Goal: Find specific page/section: Find specific page/section

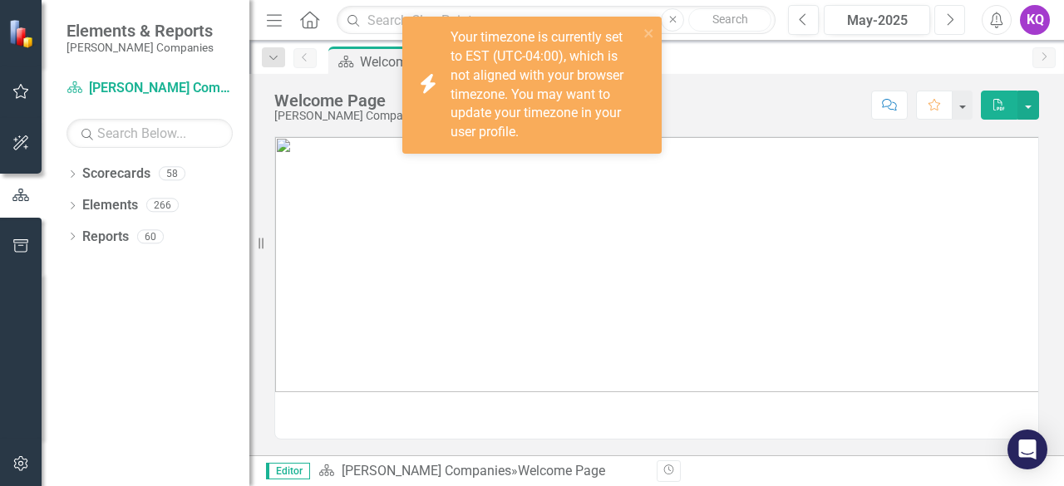
click at [945, 22] on icon "Next" at bounding box center [949, 19] width 9 height 15
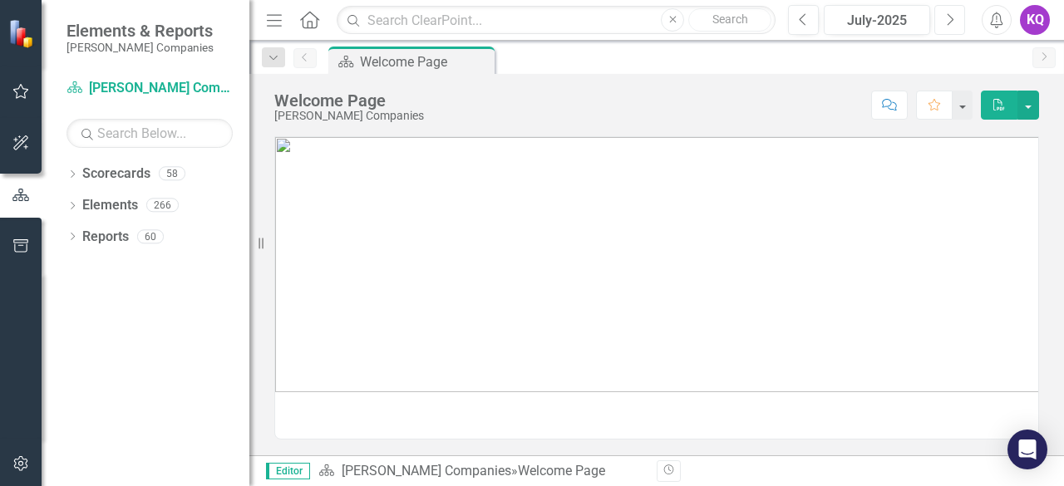
click at [945, 22] on icon "Next" at bounding box center [949, 19] width 9 height 15
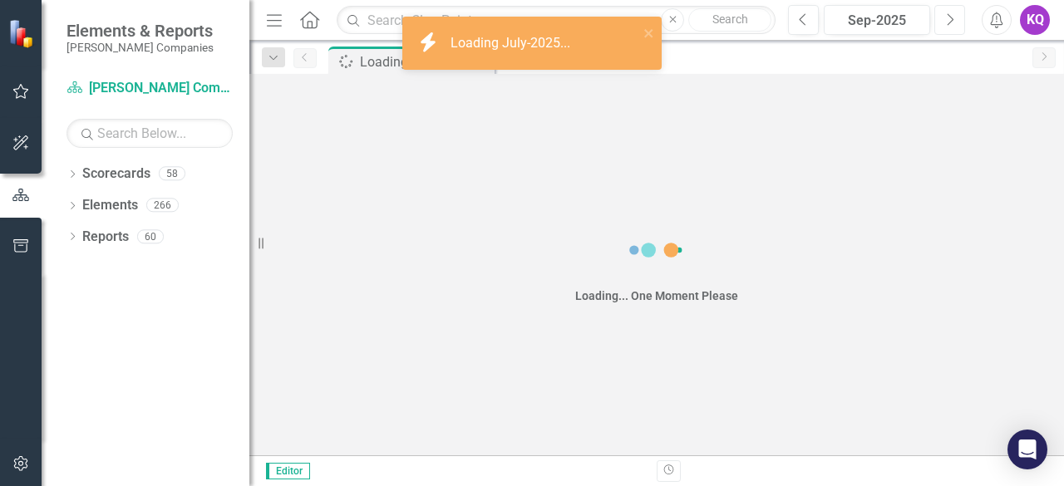
click at [945, 22] on icon "Next" at bounding box center [949, 19] width 9 height 15
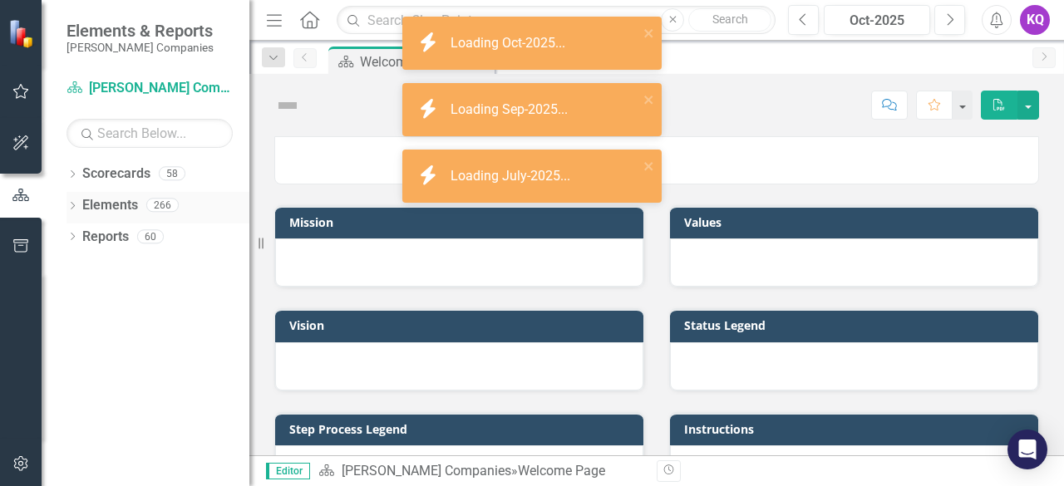
click at [73, 207] on icon "Dropdown" at bounding box center [73, 207] width 12 height 9
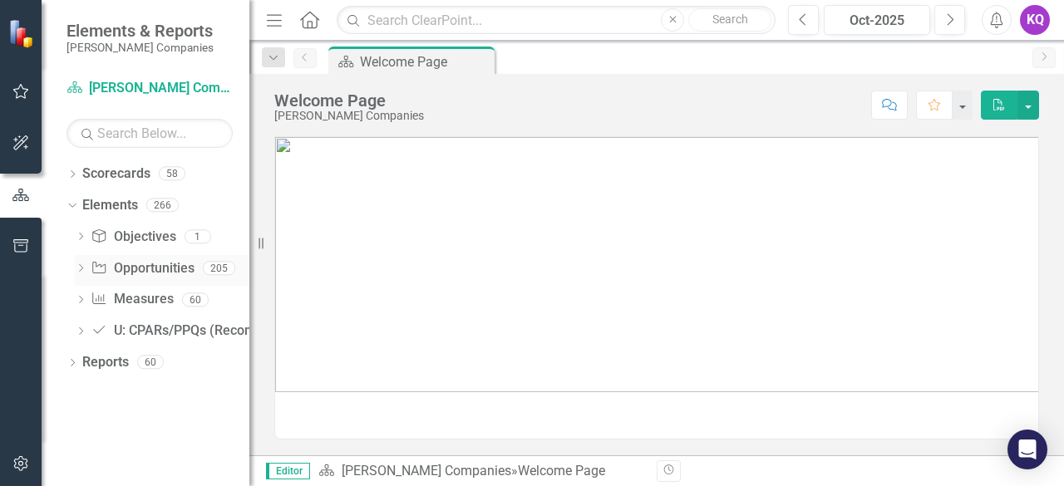
click at [86, 264] on div "Dropdown" at bounding box center [81, 271] width 12 height 14
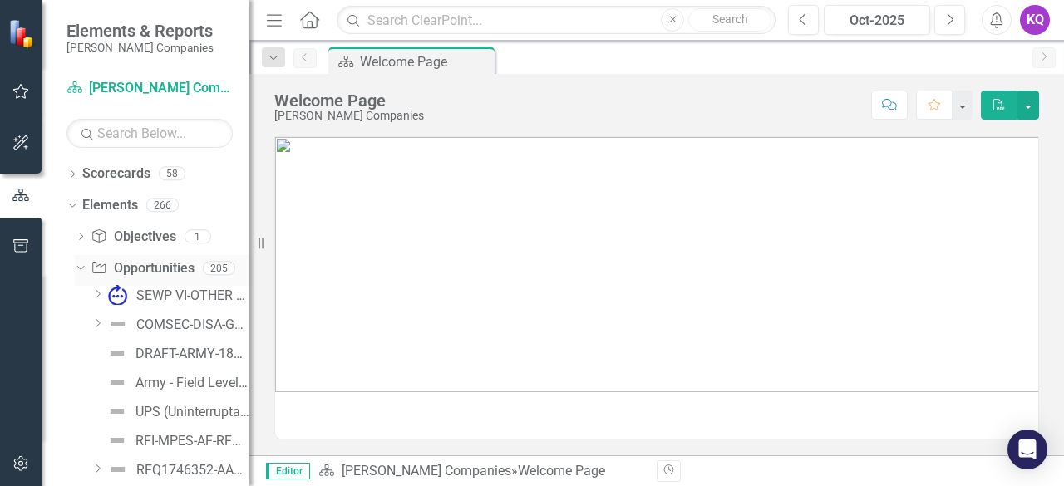
click at [75, 264] on icon "Dropdown" at bounding box center [78, 268] width 9 height 12
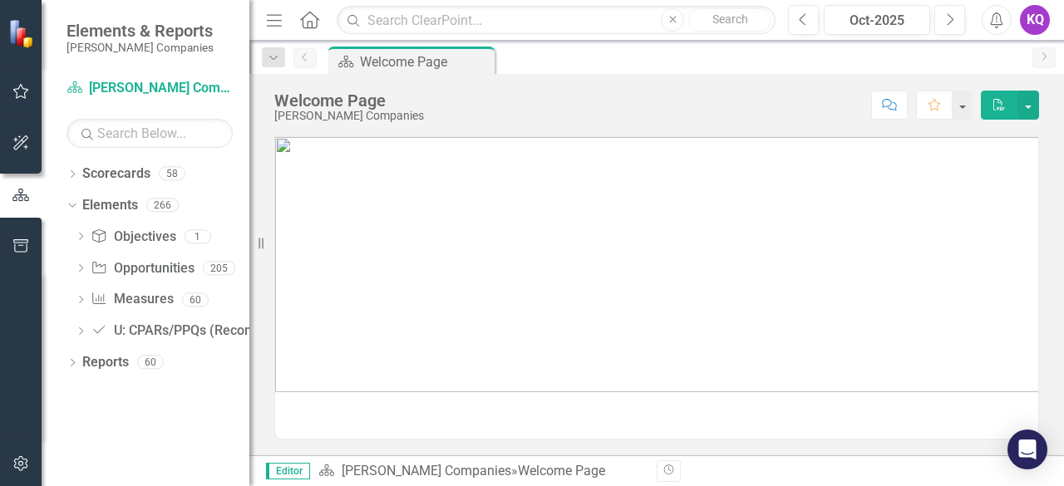
click at [65, 364] on div "Dropdown Scorecards 58 Dropdown [PERSON_NAME] Companies Dropdown ARMY ITES-3s D…" at bounding box center [146, 323] width 208 height 326
click at [68, 361] on icon "Dropdown" at bounding box center [73, 364] width 12 height 9
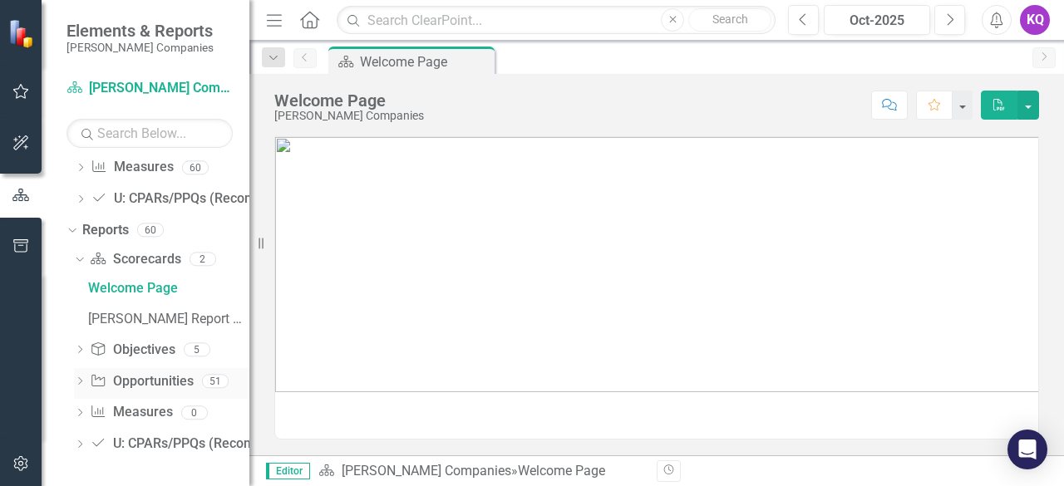
click at [80, 378] on icon "Dropdown" at bounding box center [80, 382] width 12 height 9
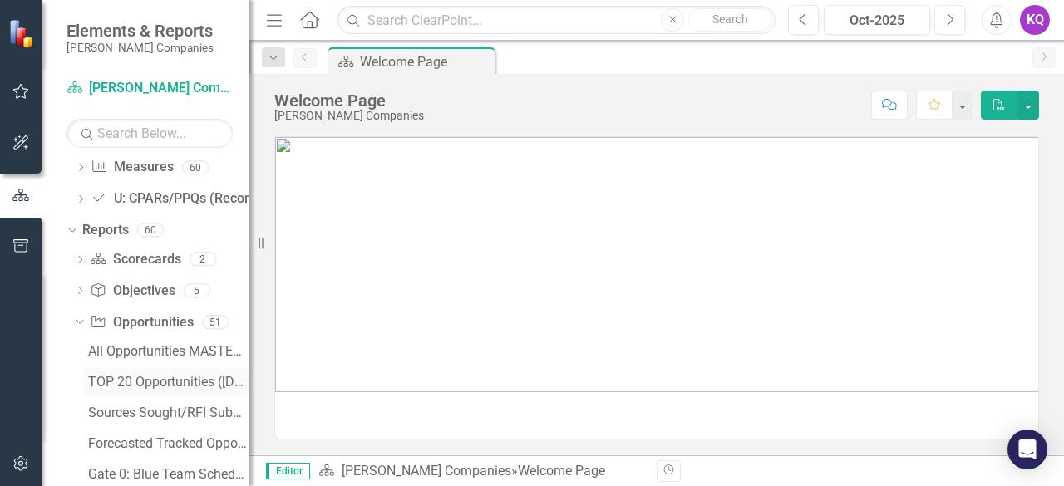
click at [151, 383] on div "TOP 20 Opportunities ([DATE] Process)" at bounding box center [168, 382] width 161 height 15
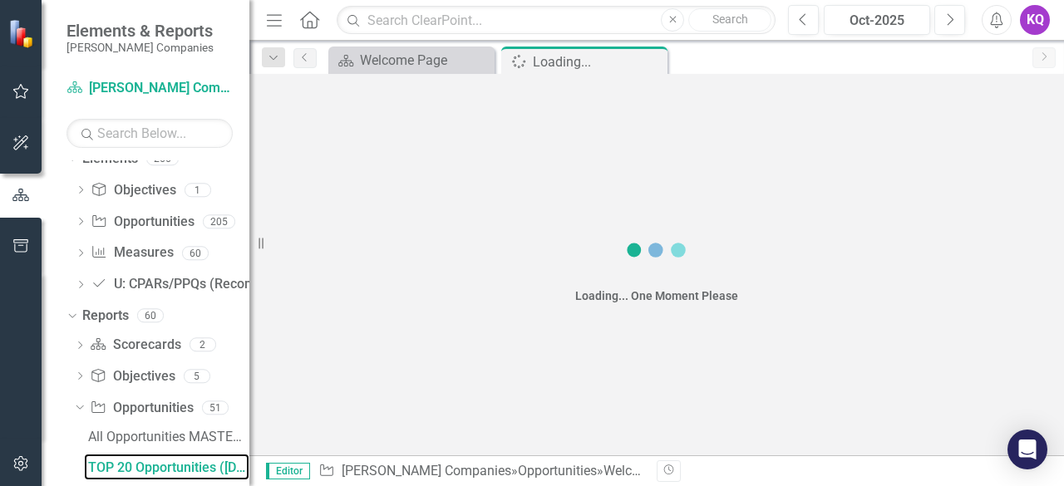
scroll to position [40, 0]
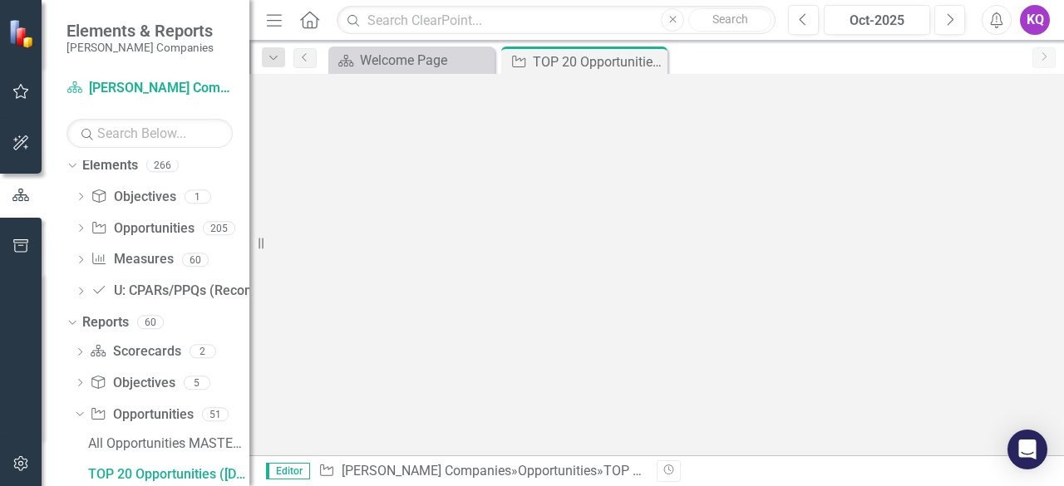
drag, startPoint x: 276, startPoint y: 21, endPoint x: 286, endPoint y: 36, distance: 18.0
click at [275, 22] on icon "Menu" at bounding box center [275, 19] width 22 height 17
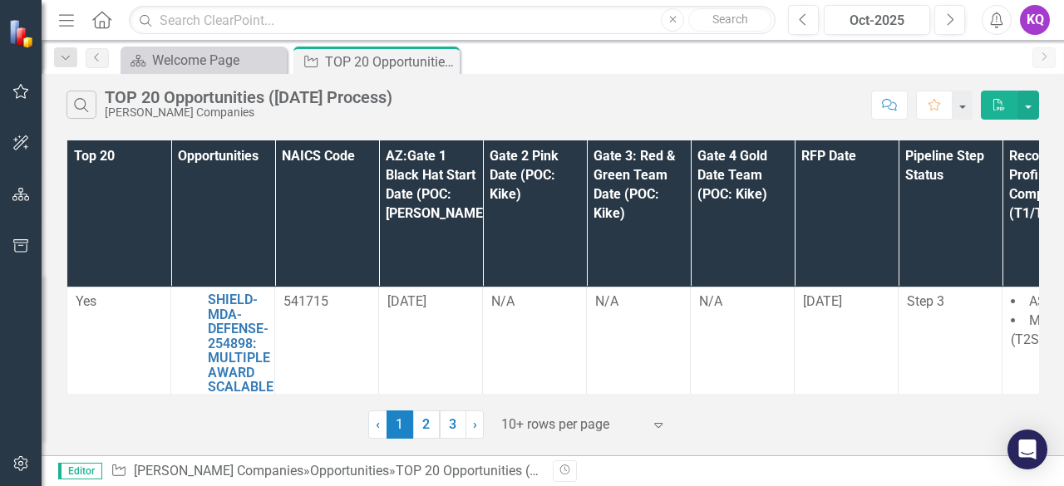
click at [566, 424] on div at bounding box center [571, 425] width 141 height 22
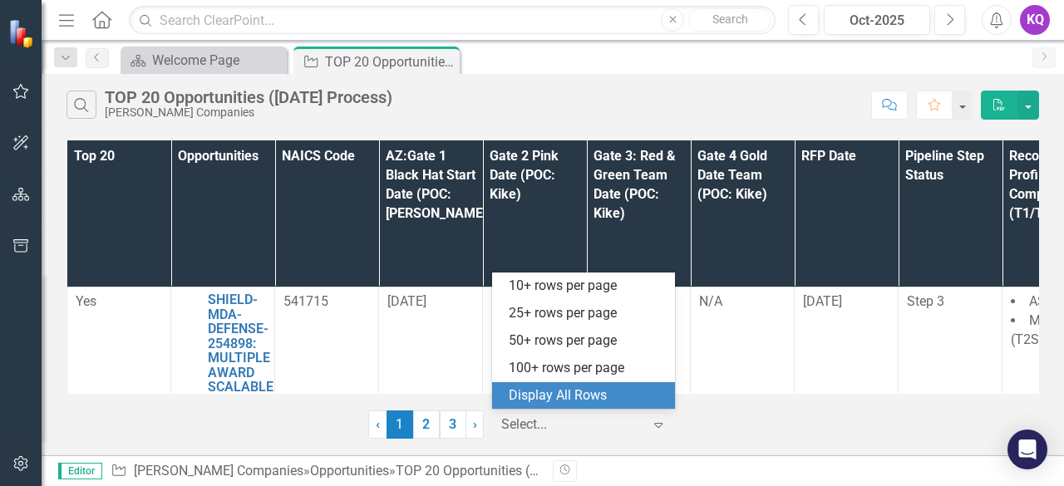
click at [607, 398] on div "Display All Rows" at bounding box center [587, 396] width 156 height 19
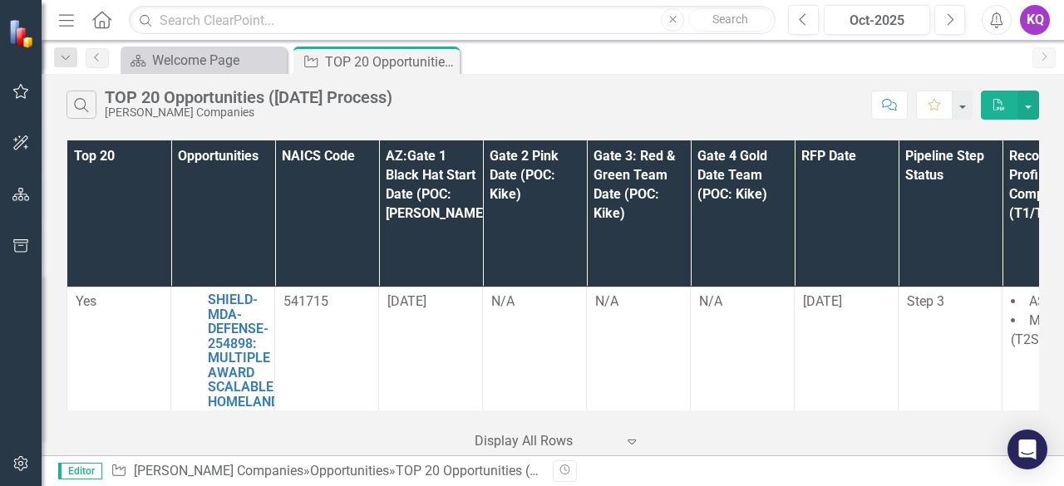
scroll to position [1361, 511]
